Goal: Transaction & Acquisition: Purchase product/service

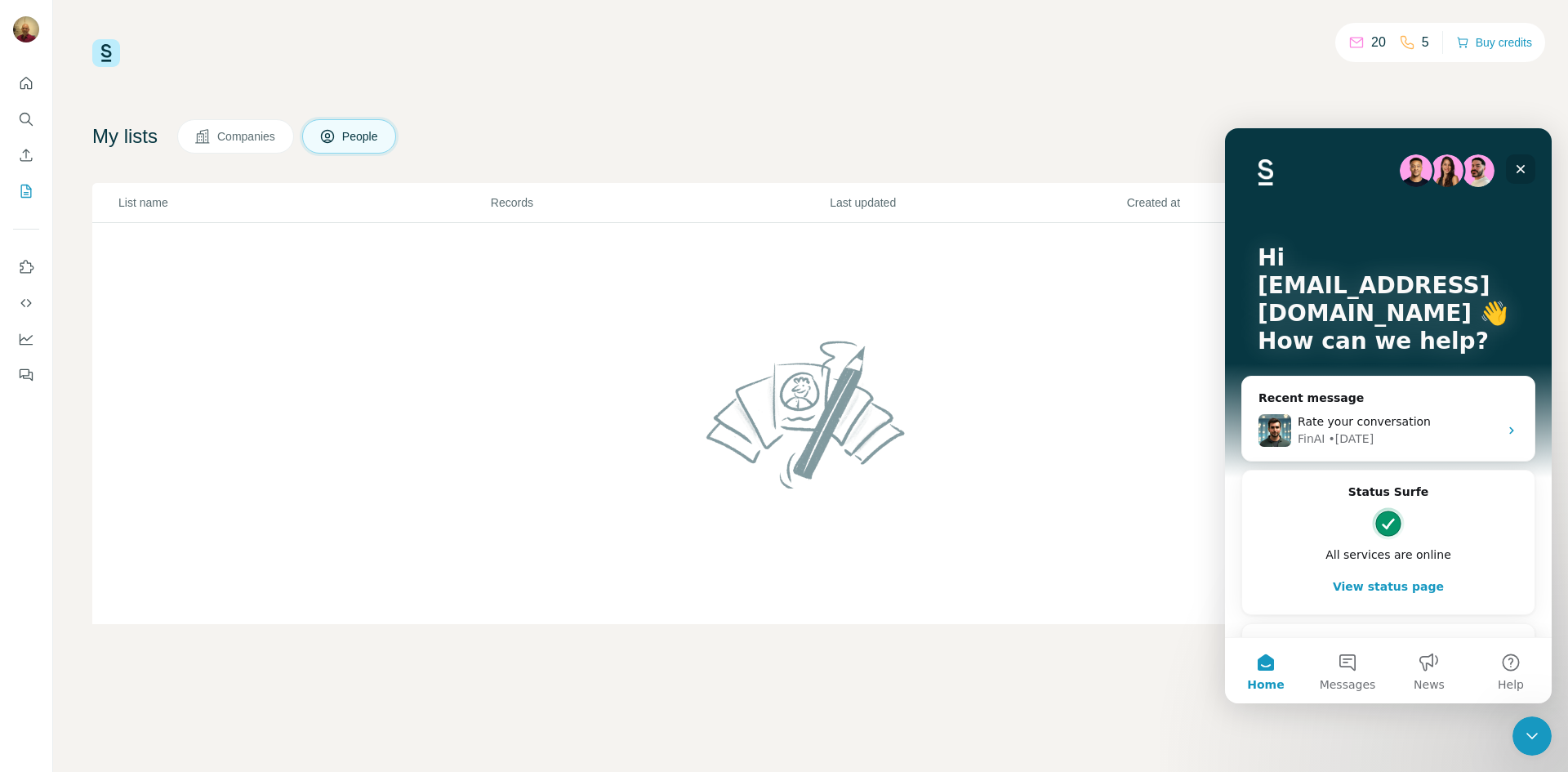
click at [1520, 167] on icon "Close" at bounding box center [1521, 169] width 13 height 13
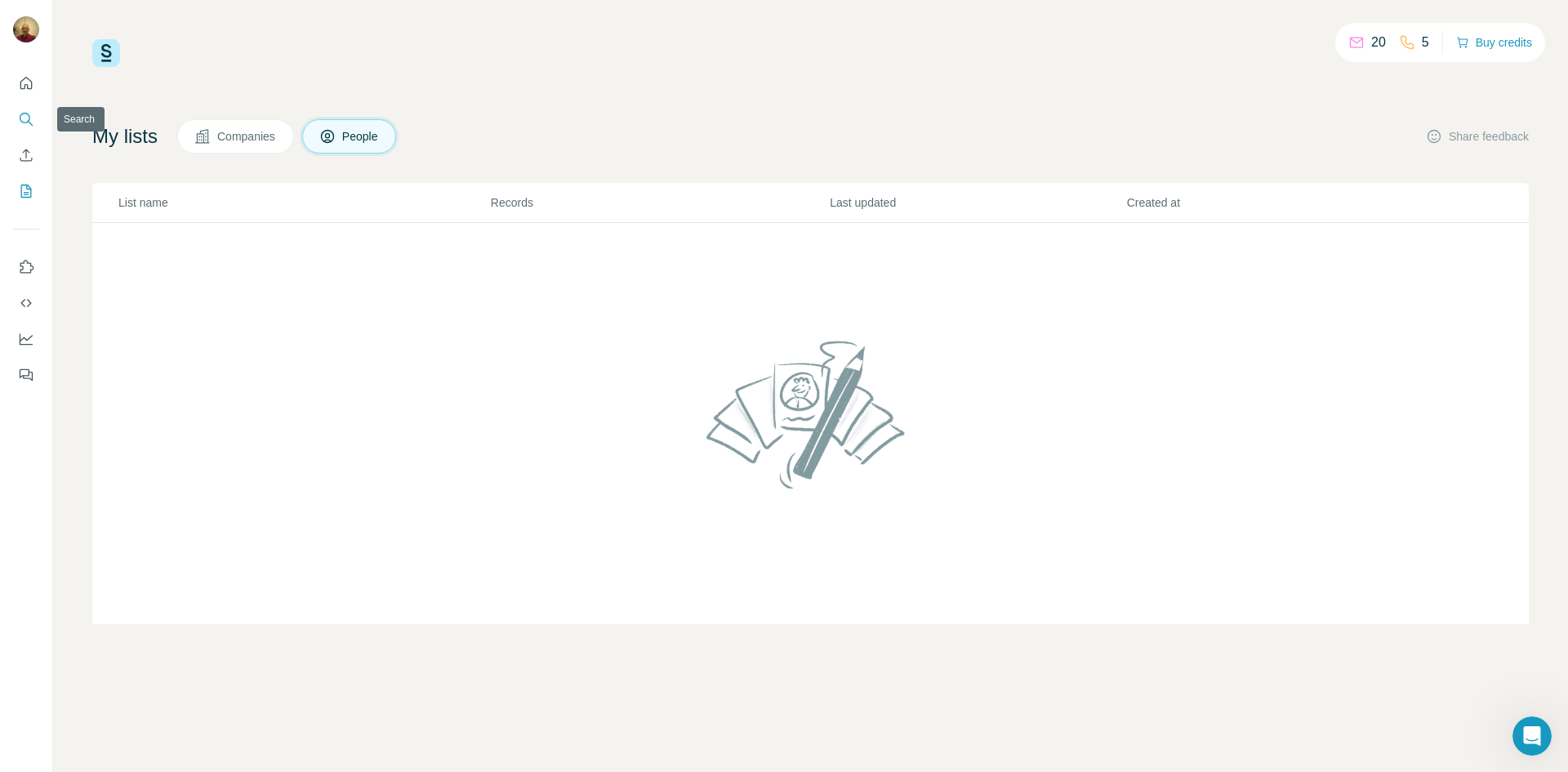
click at [18, 122] on icon "Search" at bounding box center [27, 120] width 17 height 17
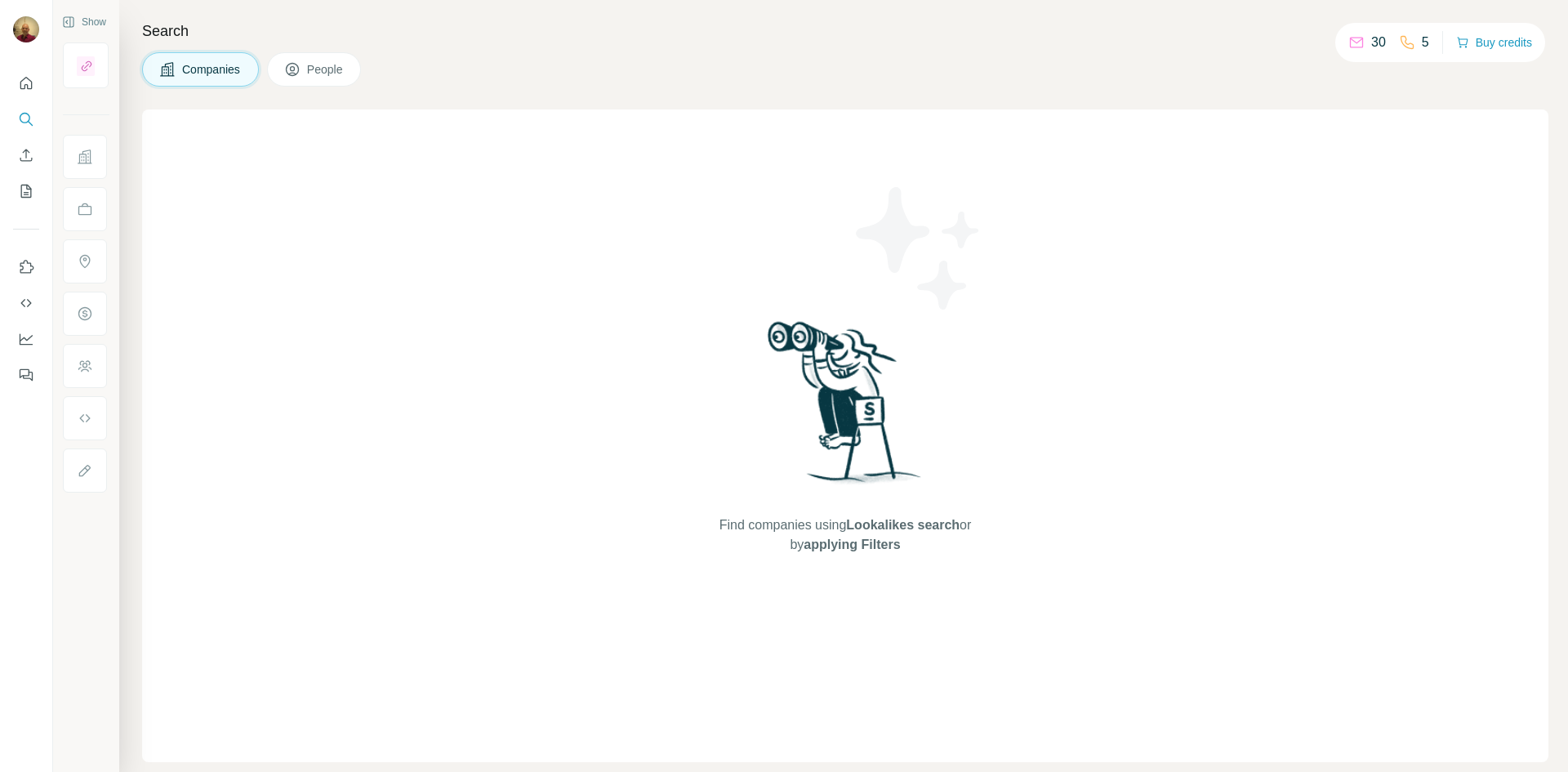
click at [311, 72] on span "People" at bounding box center [325, 70] width 37 height 17
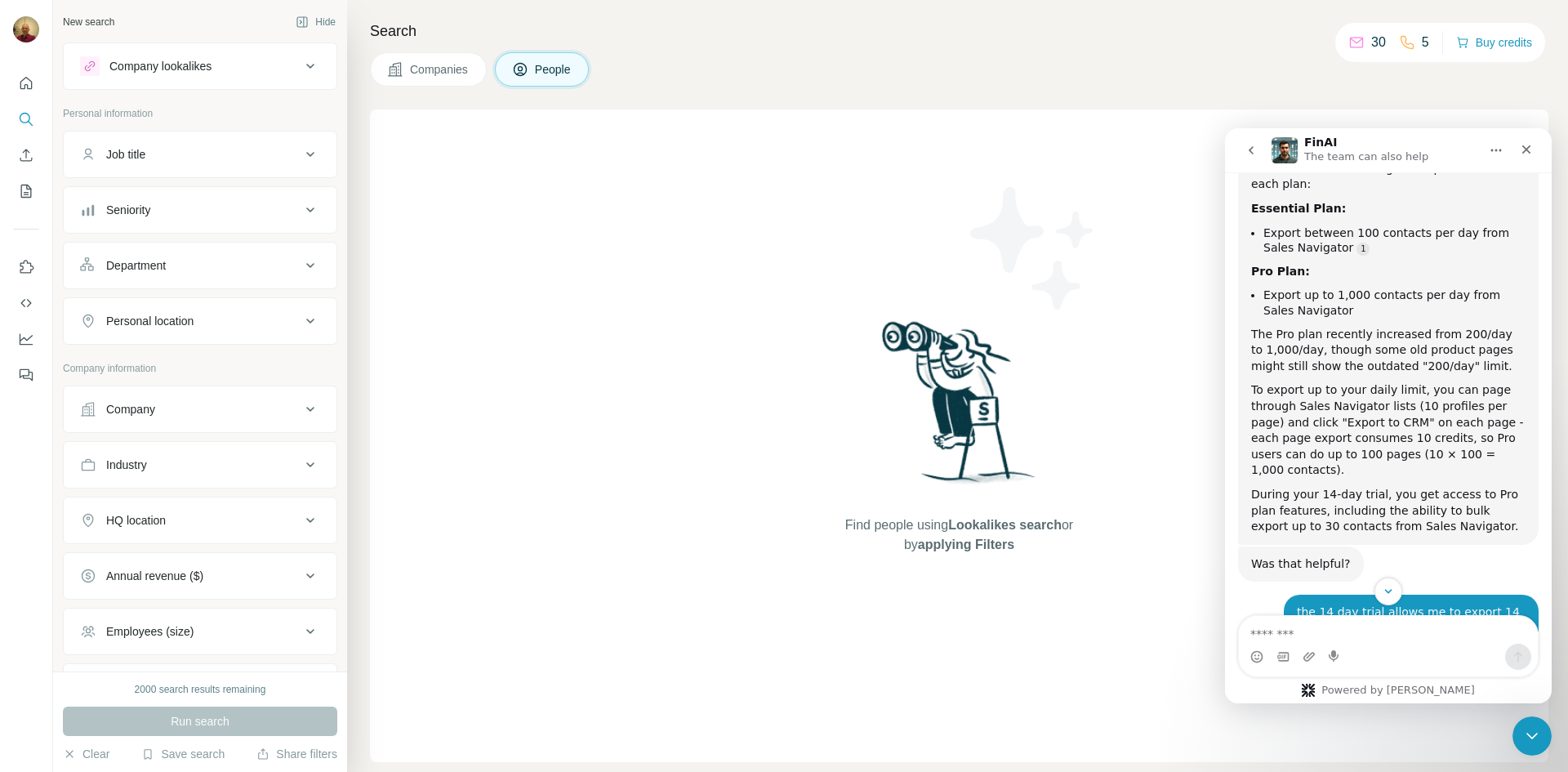
scroll to position [5613, 0]
click at [1382, 635] on textarea "Message…" at bounding box center [1388, 629] width 299 height 27
type textarea "*"
type textarea "**********"
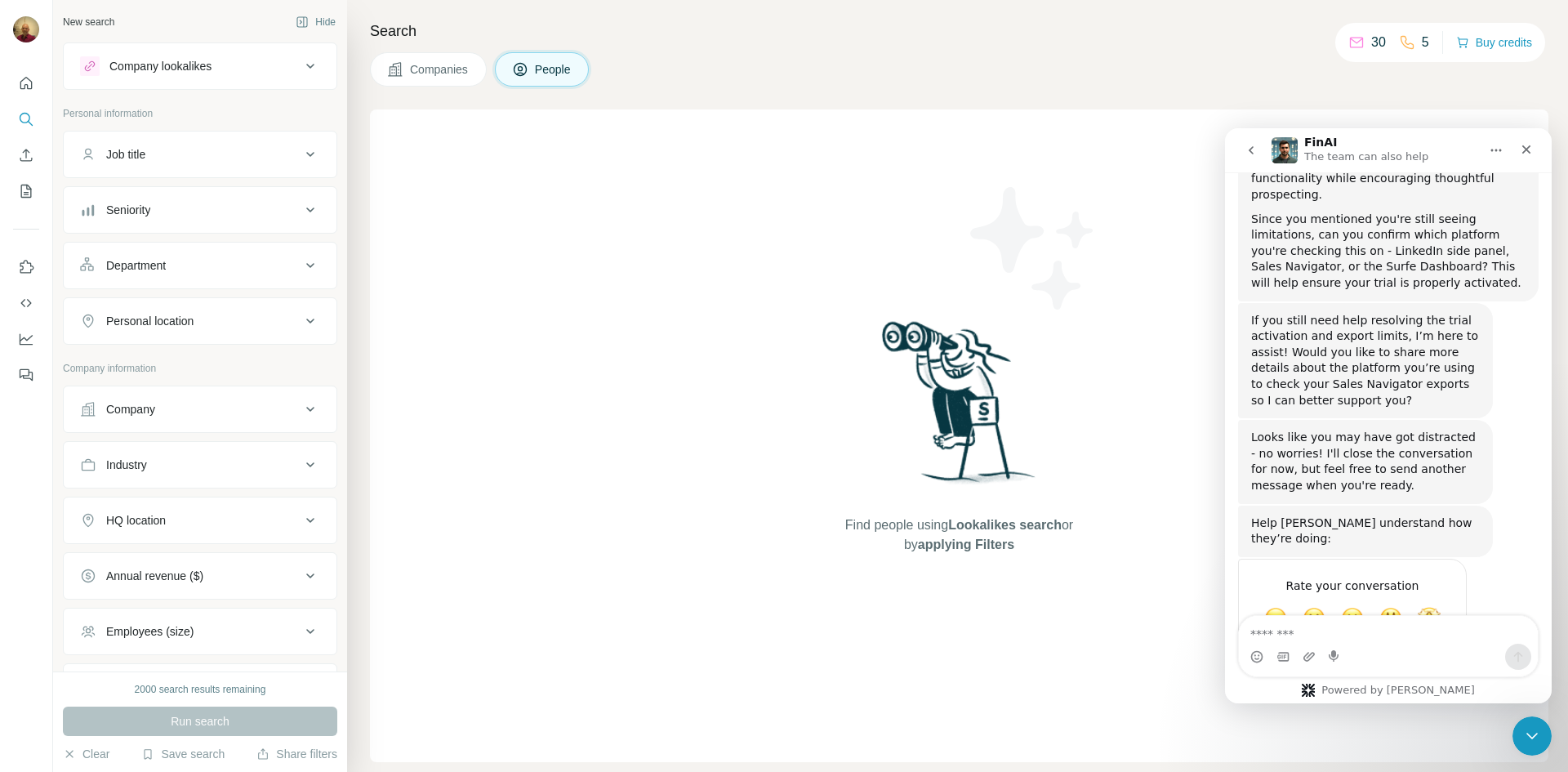
scroll to position [6451, 0]
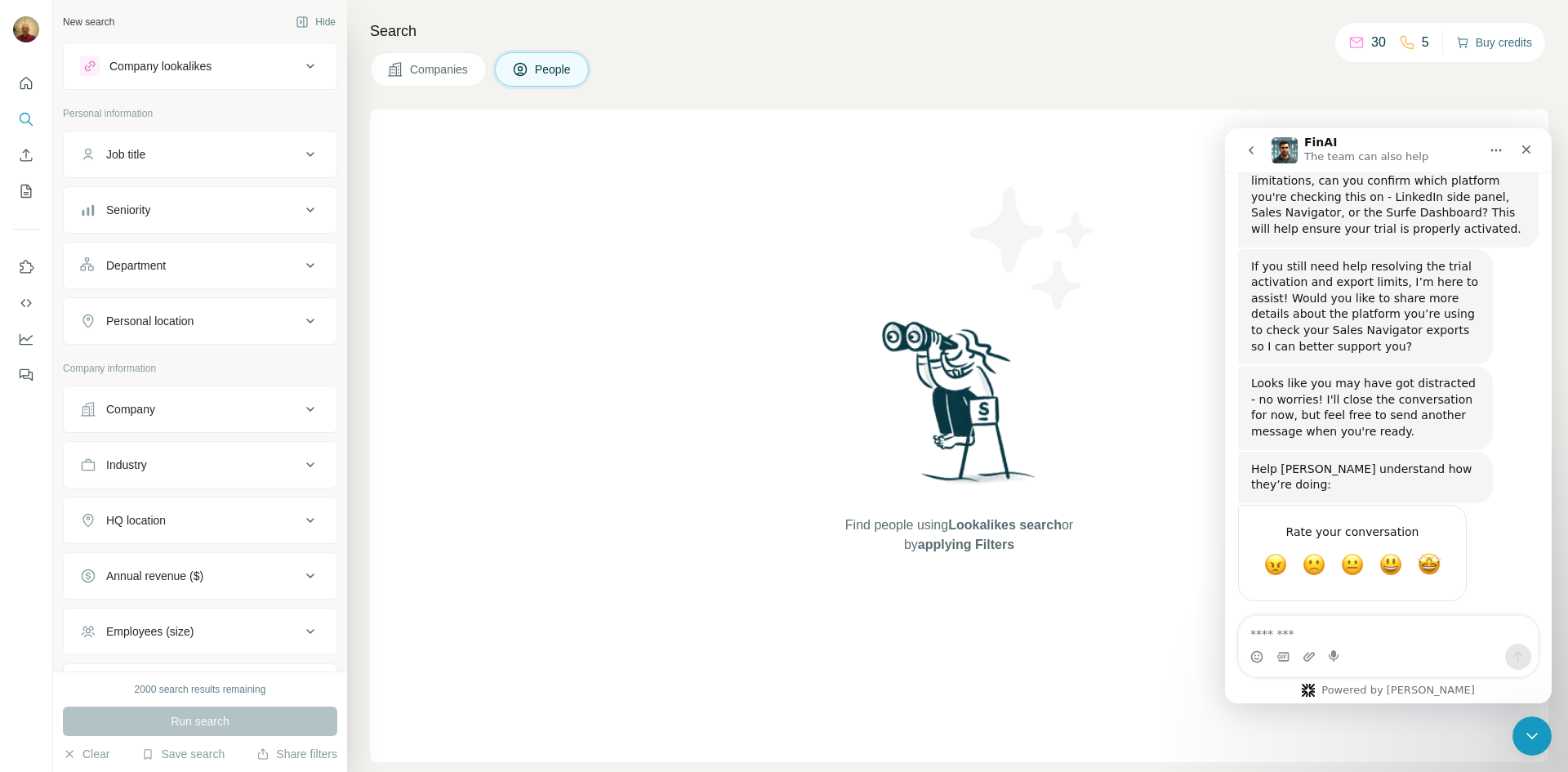
click at [1489, 43] on button "Buy credits" at bounding box center [1494, 42] width 76 height 23
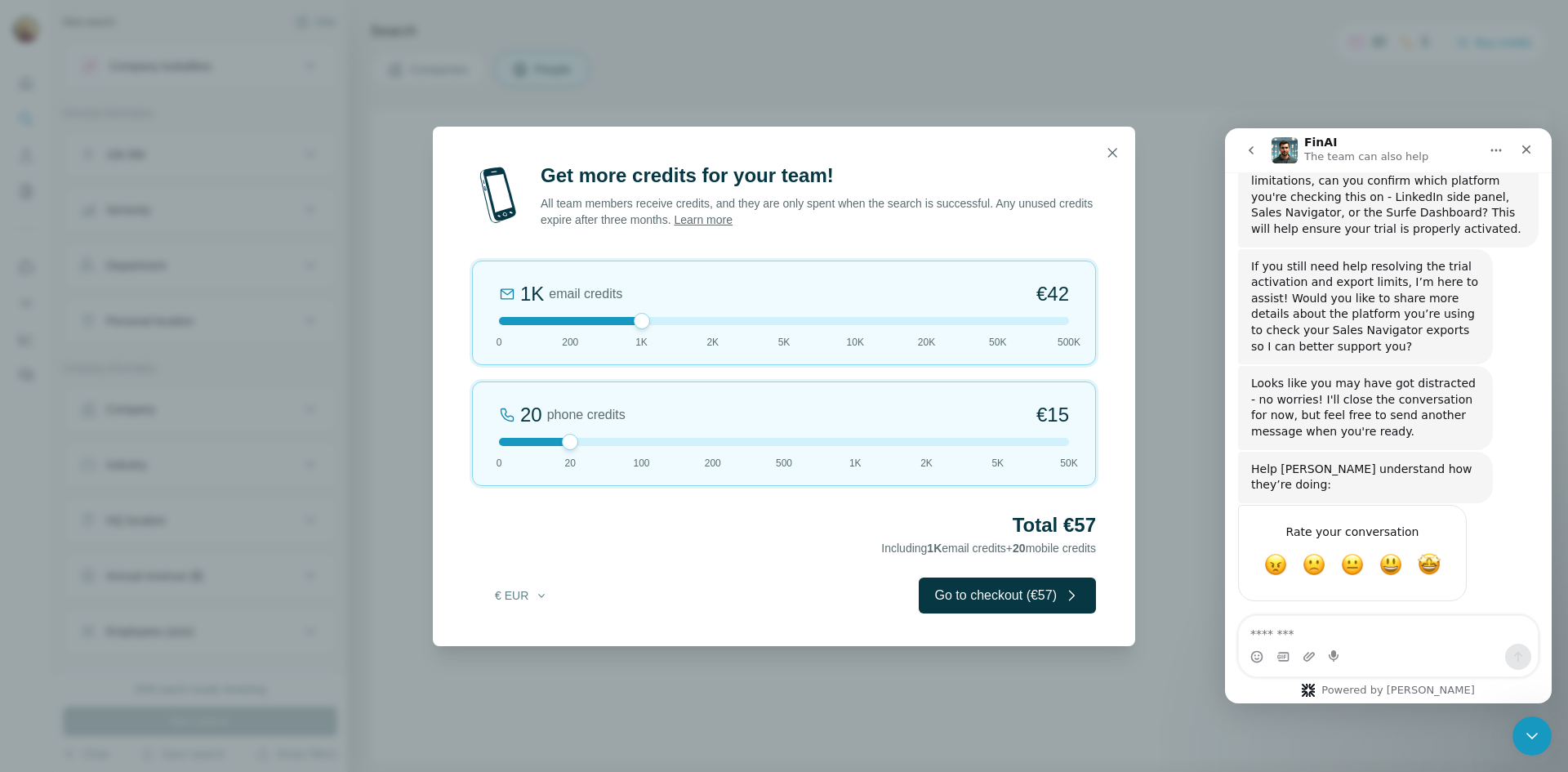
drag, startPoint x: 572, startPoint y: 323, endPoint x: 645, endPoint y: 321, distance: 73.0
click at [645, 321] on div at bounding box center [642, 321] width 17 height 17
click at [1114, 148] on icon "button" at bounding box center [1113, 153] width 17 height 17
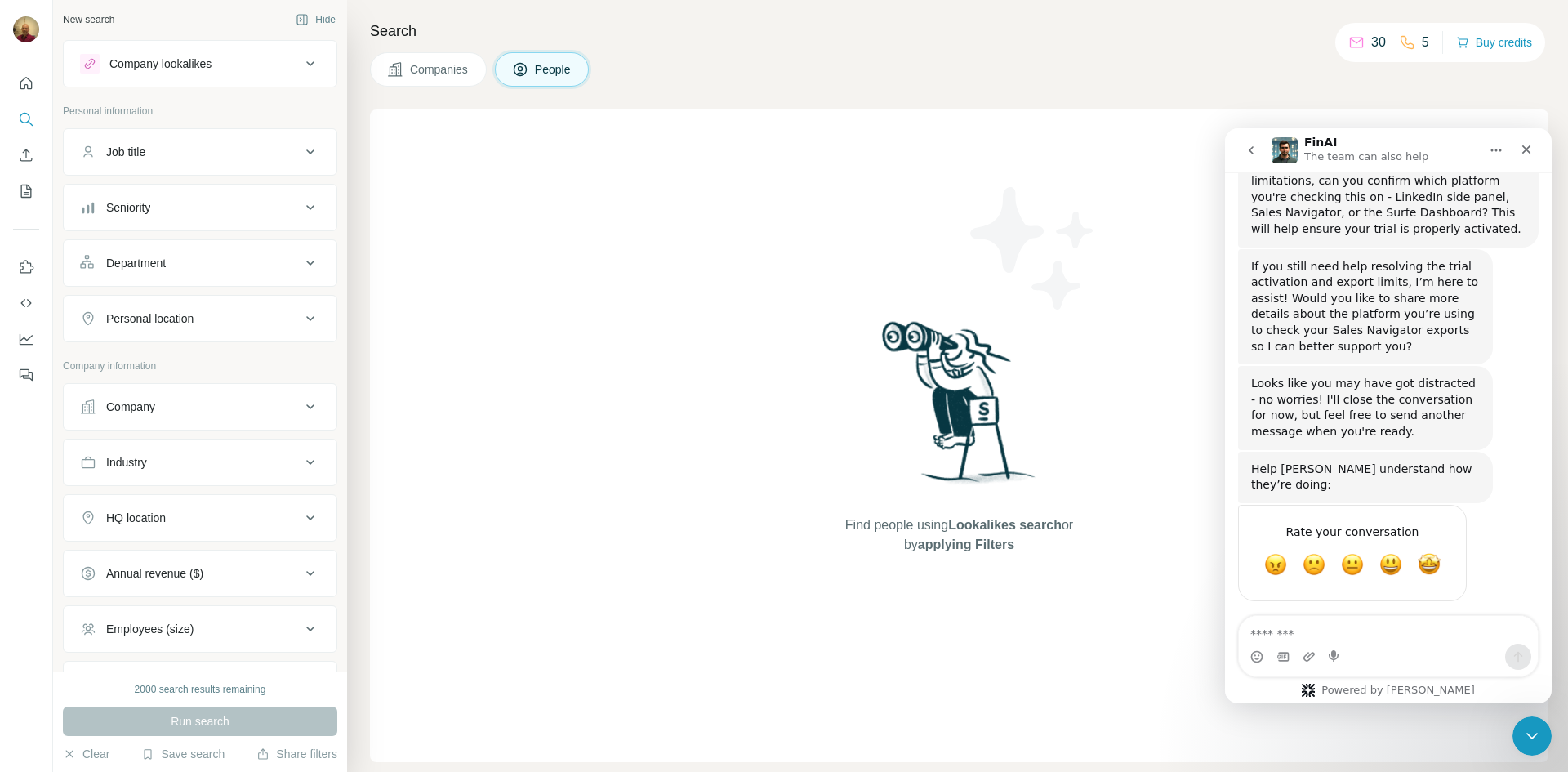
scroll to position [0, 0]
